Goal: Task Accomplishment & Management: Use online tool/utility

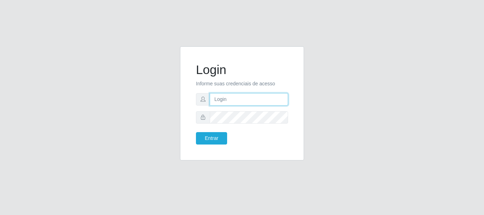
click at [223, 101] on input "text" at bounding box center [249, 99] width 78 height 12
click at [218, 102] on input "text" at bounding box center [249, 99] width 78 height 12
type input "MAYARA@FRIGOMASTER"
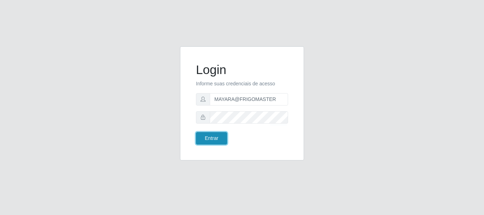
click at [224, 139] on button "Entrar" at bounding box center [211, 138] width 31 height 12
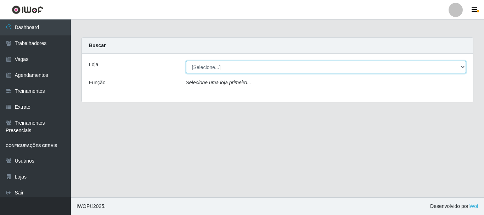
drag, startPoint x: 261, startPoint y: 65, endPoint x: 250, endPoint y: 73, distance: 13.8
click at [260, 64] on select "[Selecione...] FrigoMaster" at bounding box center [326, 67] width 280 height 12
select select "392"
click at [186, 61] on select "[Selecione...] FrigoMaster" at bounding box center [326, 67] width 280 height 12
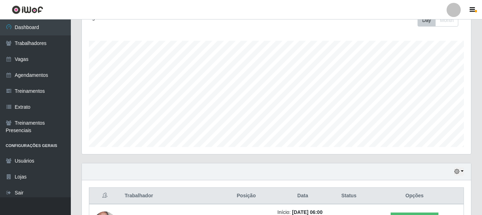
scroll to position [161, 0]
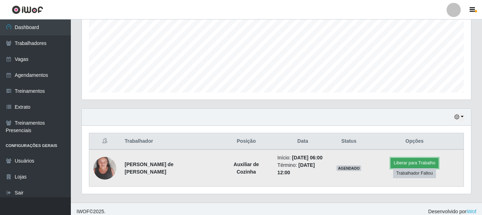
click at [391, 165] on button "Liberar para Trabalho" at bounding box center [415, 163] width 48 height 10
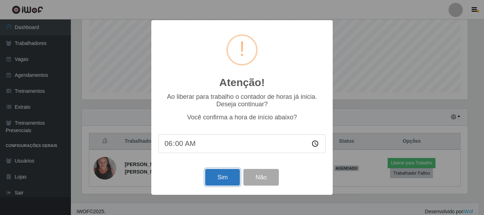
click at [218, 180] on button "Sim" at bounding box center [222, 177] width 34 height 17
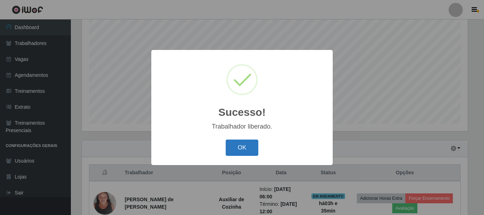
click at [230, 149] on button "OK" at bounding box center [242, 148] width 33 height 17
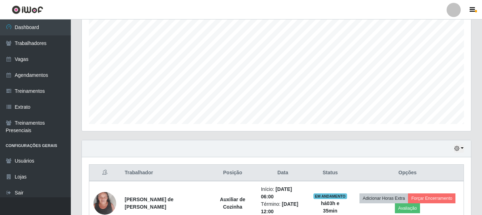
scroll to position [165, 0]
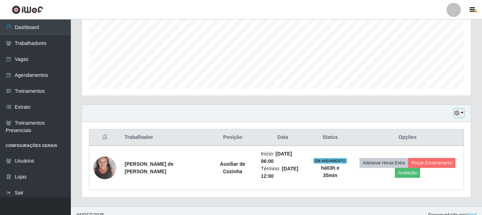
click at [454, 114] on button "button" at bounding box center [459, 113] width 10 height 8
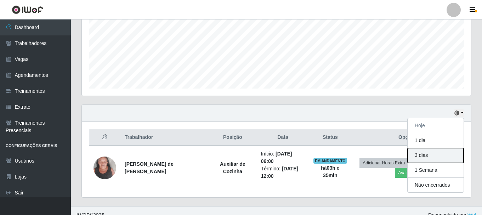
click at [417, 160] on button "3 dias" at bounding box center [436, 155] width 56 height 15
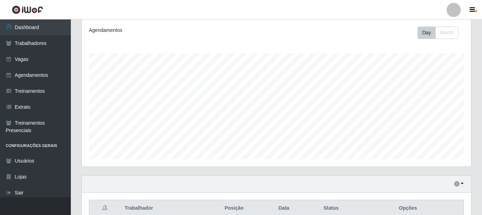
scroll to position [0, 0]
